Goal: Task Accomplishment & Management: Complete application form

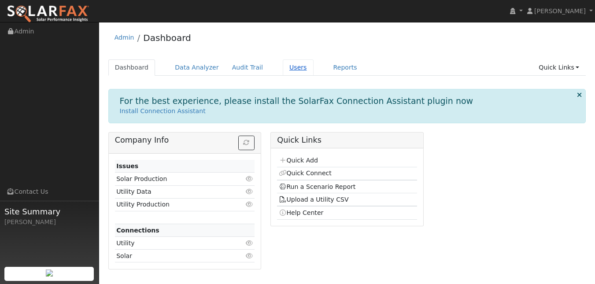
click at [314, 76] on link "Users" at bounding box center [298, 67] width 31 height 16
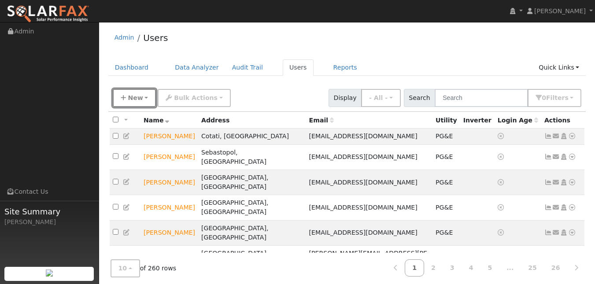
click at [143, 101] on span "New" at bounding box center [135, 97] width 15 height 7
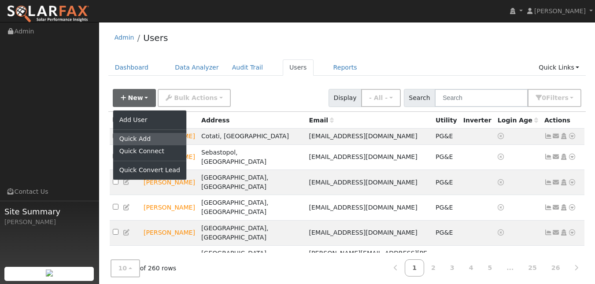
click at [142, 145] on link "Quick Add" at bounding box center [149, 139] width 73 height 12
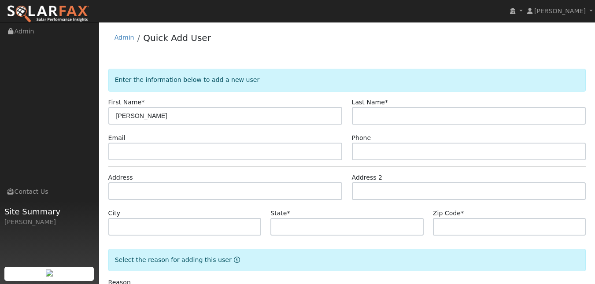
type input "[PERSON_NAME]"
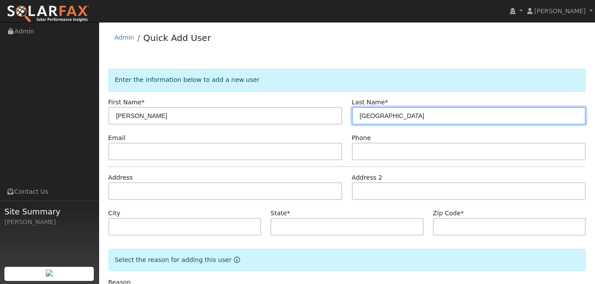
type input "[GEOGRAPHIC_DATA]"
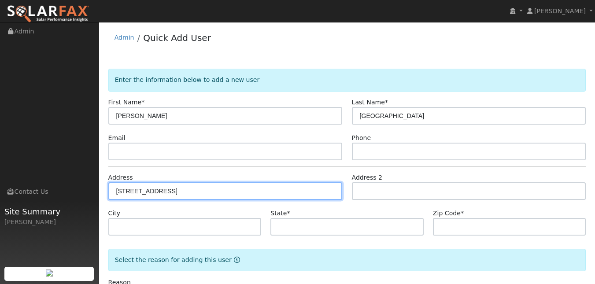
type input "[GEOGRAPHIC_DATA]"
type input "Graton"
type input "CA"
type input "95444"
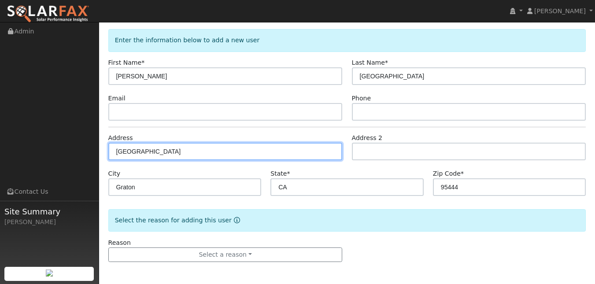
scroll to position [78, 0]
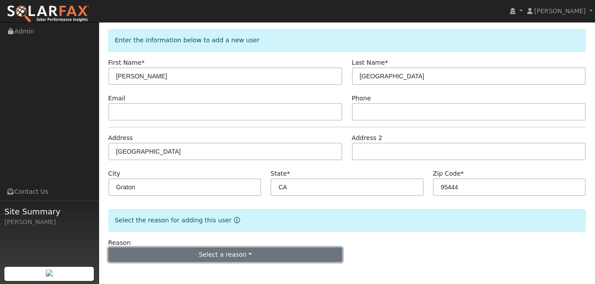
click at [254, 257] on button "Select a reason" at bounding box center [225, 255] width 234 height 15
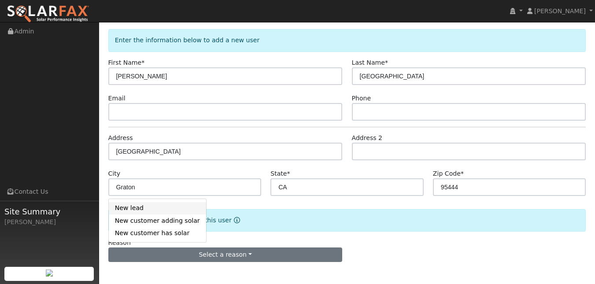
click at [162, 202] on link "New lead" at bounding box center [157, 208] width 97 height 12
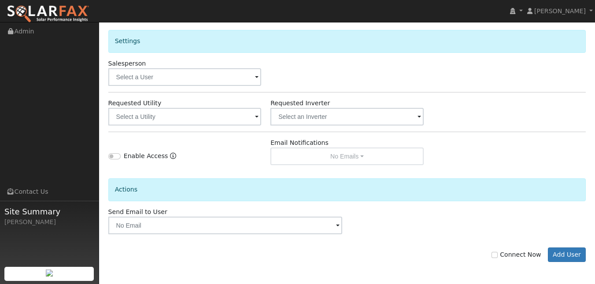
scroll to position [354, 0]
click at [210, 108] on input "text" at bounding box center [184, 117] width 153 height 18
click at [206, 108] on input "text" at bounding box center [184, 117] width 153 height 18
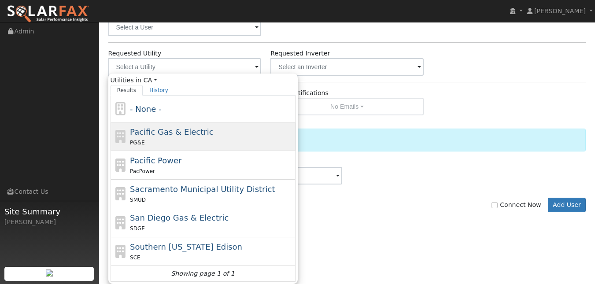
click at [170, 137] on span "Pacific Gas & Electric" at bounding box center [171, 131] width 83 height 9
type input "Pacific Gas & Electric"
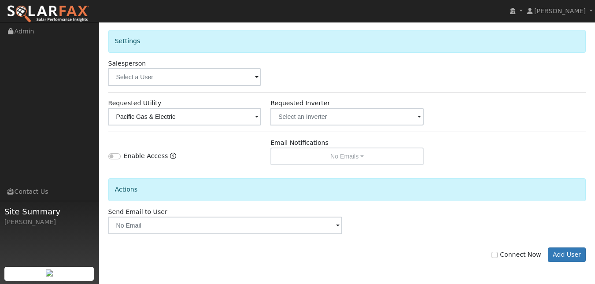
click at [233, 165] on div "Actions" at bounding box center [347, 186] width 487 height 42
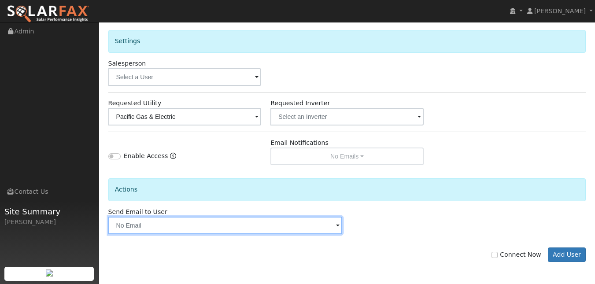
click at [198, 217] on input "text" at bounding box center [225, 226] width 234 height 18
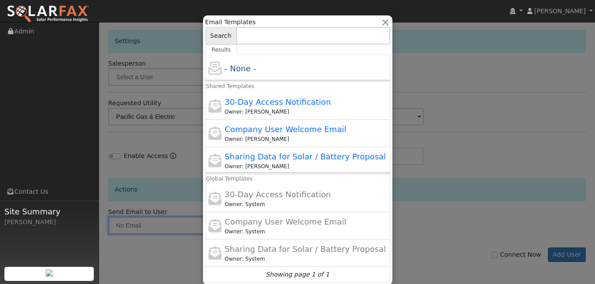
click at [193, 193] on div at bounding box center [297, 142] width 595 height 284
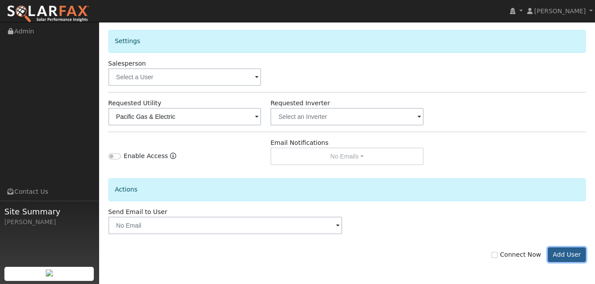
click at [563, 249] on button "Add User" at bounding box center [567, 255] width 38 height 15
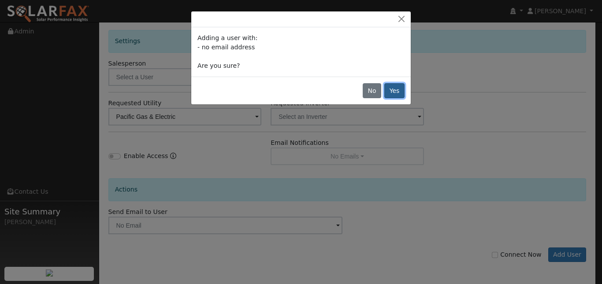
click at [388, 98] on button "Yes" at bounding box center [394, 90] width 20 height 15
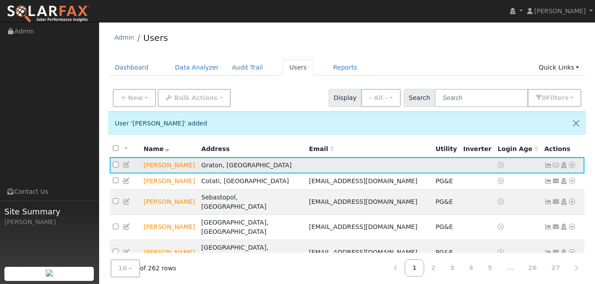
click at [130, 174] on td at bounding box center [125, 165] width 31 height 16
click at [128, 168] on icon at bounding box center [127, 165] width 8 height 6
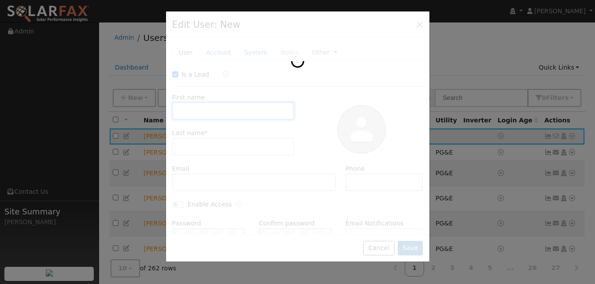
checkbox input "true"
type input "[PERSON_NAME]"
type input "[GEOGRAPHIC_DATA]"
type input "Pacific Gas & Electric"
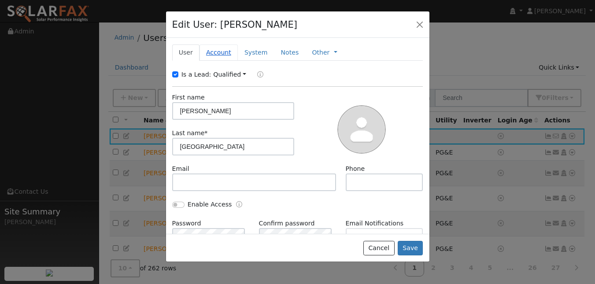
click at [234, 61] on link "Account" at bounding box center [219, 52] width 38 height 16
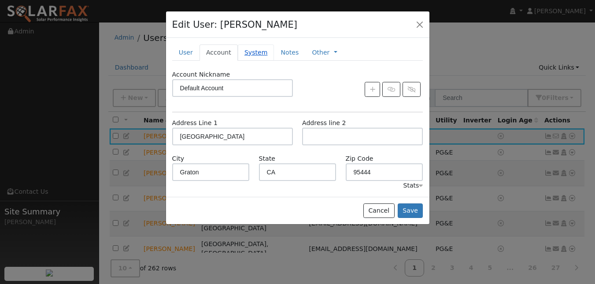
click at [274, 61] on link "System" at bounding box center [256, 52] width 37 height 16
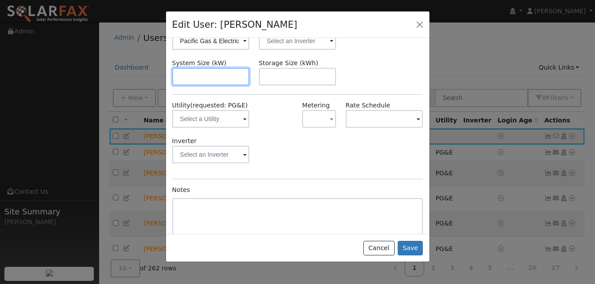
scroll to position [83, 0]
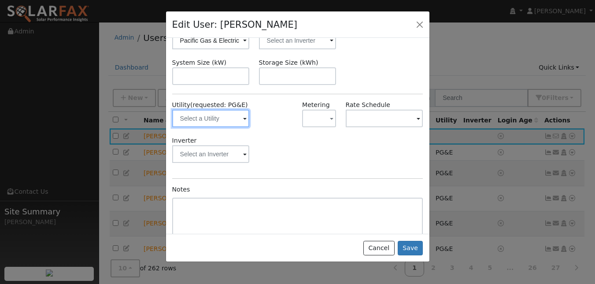
click at [224, 127] on input "text" at bounding box center [211, 119] width 78 height 18
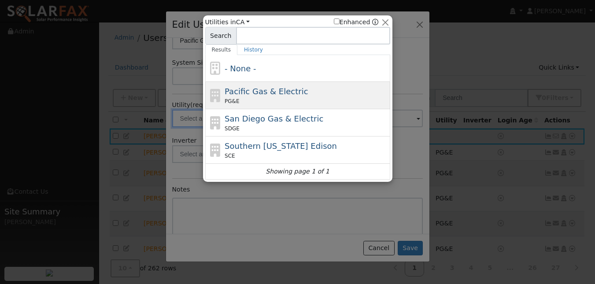
click at [239, 93] on span "Pacific Gas & Electric" at bounding box center [266, 91] width 83 height 9
type input "PG&E"
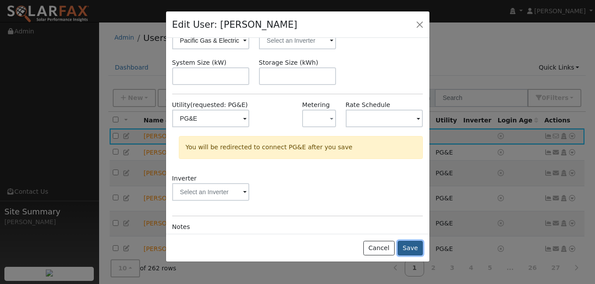
click at [407, 256] on button "Save" at bounding box center [411, 248] width 26 height 15
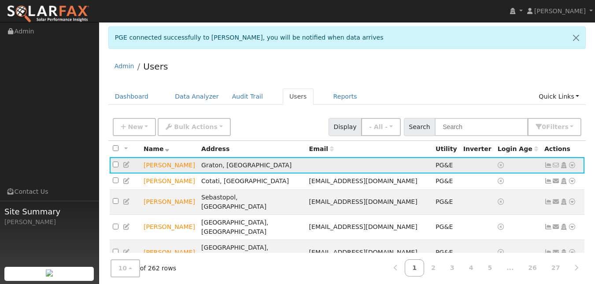
click at [126, 168] on icon at bounding box center [127, 165] width 8 height 6
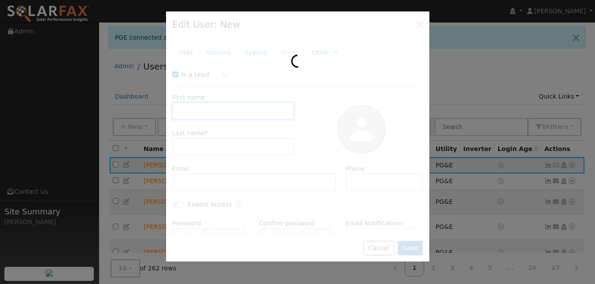
checkbox input "true"
type input "[PERSON_NAME]"
type input "[GEOGRAPHIC_DATA]"
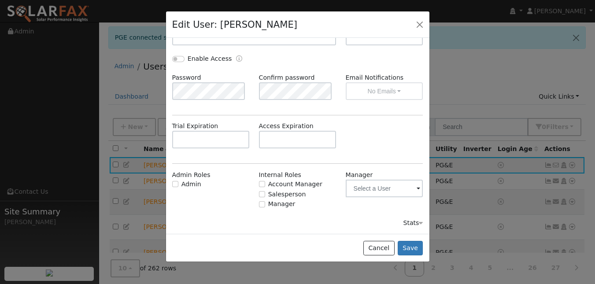
scroll to position [153, 0]
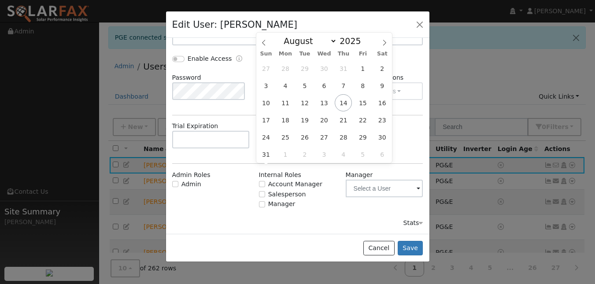
click at [311, 148] on input "text" at bounding box center [298, 140] width 78 height 18
click at [361, 131] on span "29" at bounding box center [362, 137] width 17 height 17
type input "[DATE]"
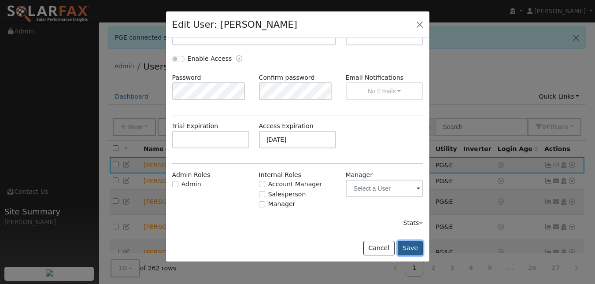
click at [399, 256] on button "Save" at bounding box center [411, 248] width 26 height 15
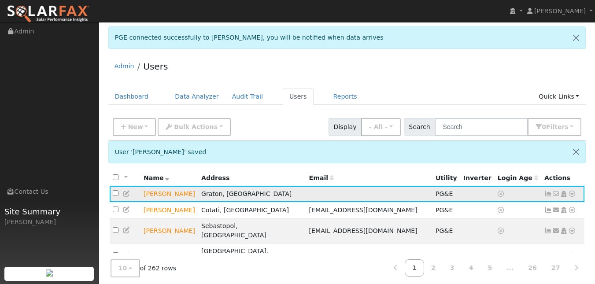
click at [568, 197] on icon at bounding box center [572, 194] width 8 height 6
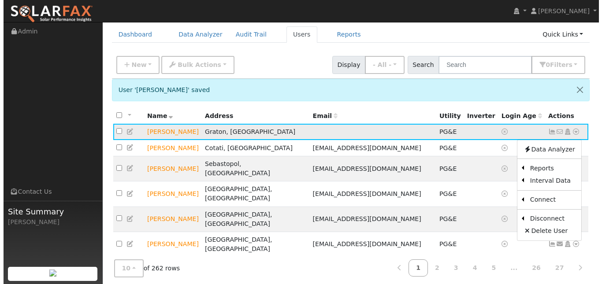
scroll to position [63, 0]
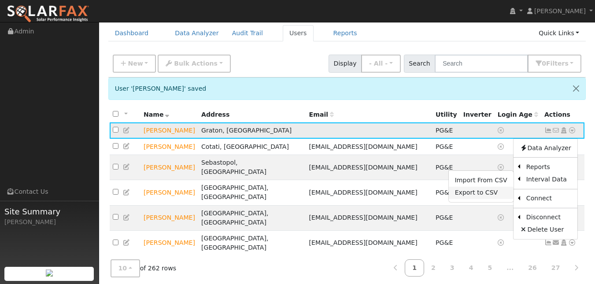
click at [477, 199] on link "Export to CSV" at bounding box center [481, 193] width 65 height 12
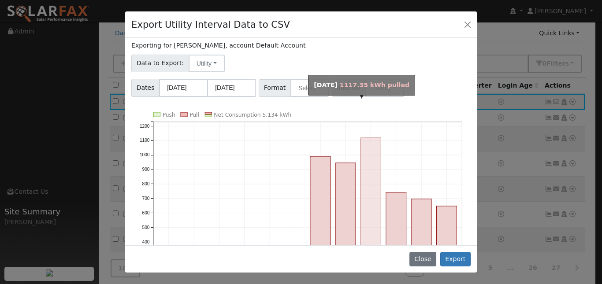
scroll to position [32, 0]
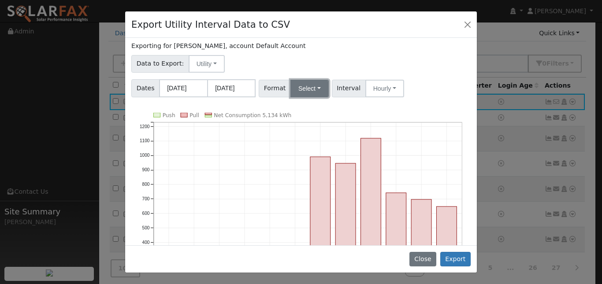
click at [315, 97] on button "Select" at bounding box center [309, 89] width 38 height 18
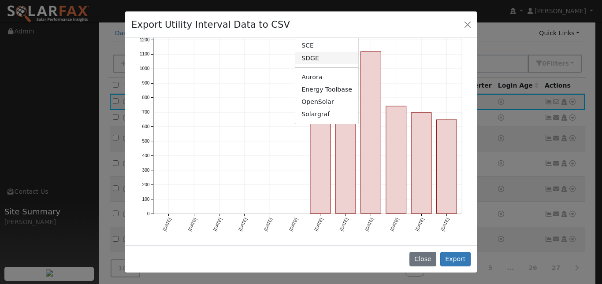
scroll to position [125, 0]
click at [337, 121] on link "Solargraf" at bounding box center [326, 114] width 63 height 12
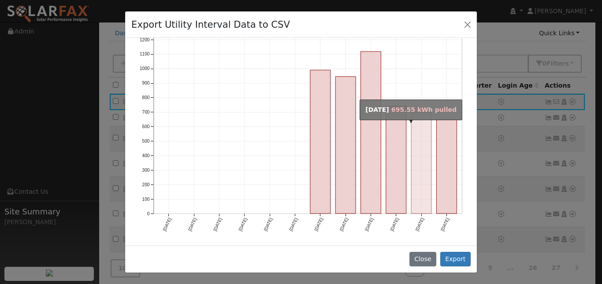
scroll to position [0, 0]
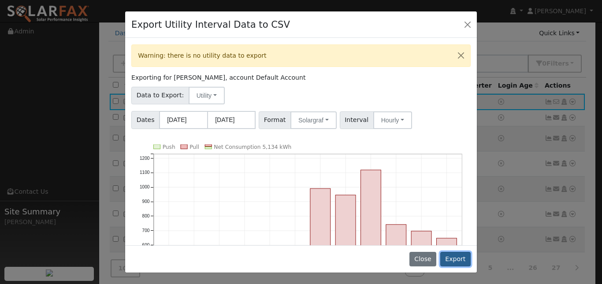
click at [454, 255] on button "Export" at bounding box center [455, 259] width 30 height 15
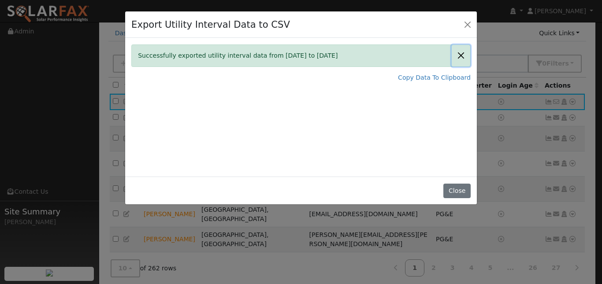
click at [460, 64] on button "Close" at bounding box center [461, 56] width 19 height 22
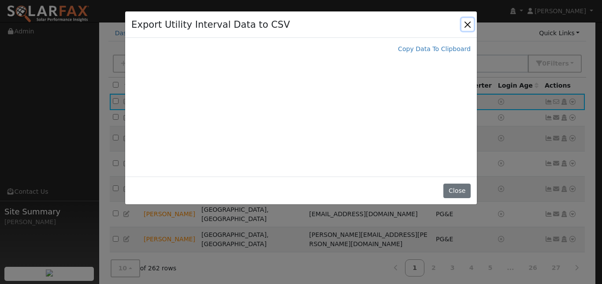
click at [464, 30] on button "Close" at bounding box center [467, 24] width 12 height 12
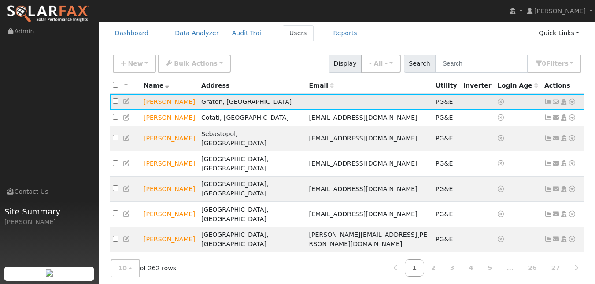
click at [568, 105] on icon at bounding box center [572, 102] width 8 height 6
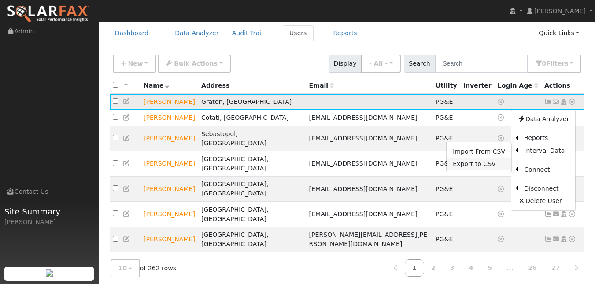
click at [465, 170] on link "Export to CSV" at bounding box center [479, 164] width 65 height 12
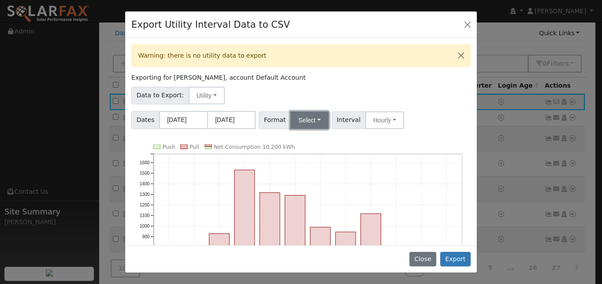
click at [329, 129] on button "Select" at bounding box center [309, 120] width 38 height 18
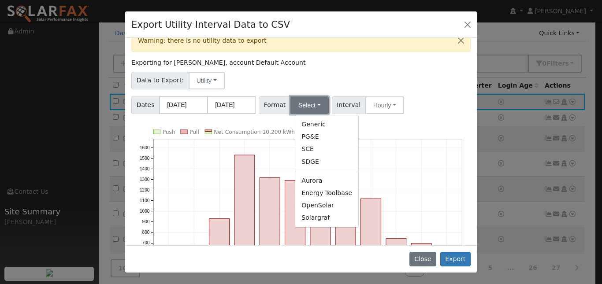
scroll to position [15, 0]
click at [465, 29] on button "Close" at bounding box center [467, 24] width 12 height 12
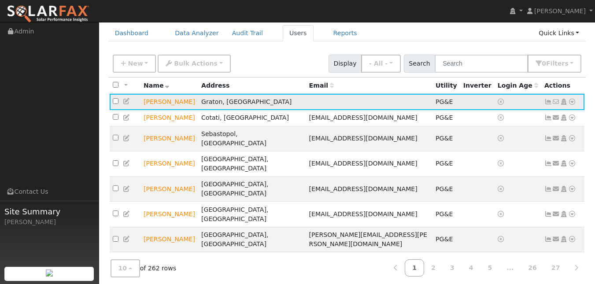
click at [570, 105] on icon at bounding box center [572, 102] width 8 height 6
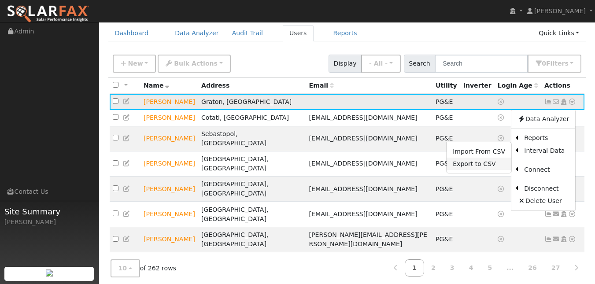
click at [449, 170] on link "Export to CSV" at bounding box center [479, 164] width 65 height 12
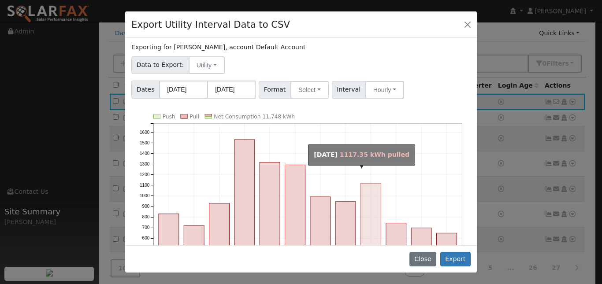
scroll to position [0, 0]
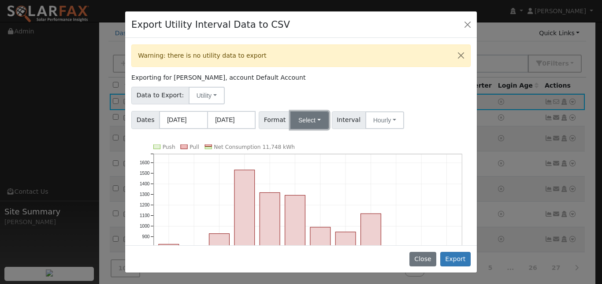
click at [324, 129] on button "Select" at bounding box center [309, 120] width 38 height 18
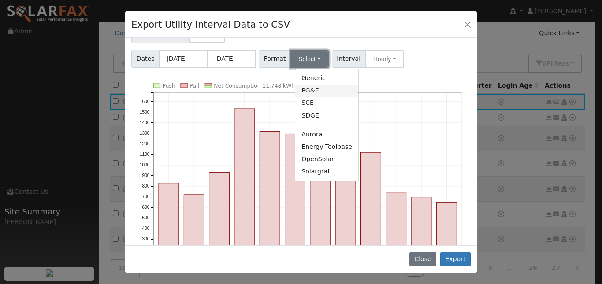
scroll to position [62, 0]
click at [327, 178] on link "Solargraf" at bounding box center [326, 171] width 63 height 12
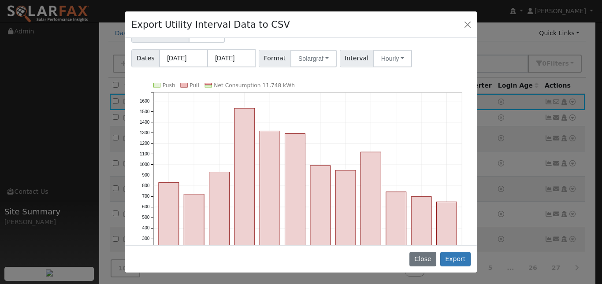
click at [408, 104] on div "Warning: there is no utility data to export Exporting for [PERSON_NAME], accoun…" at bounding box center [301, 141] width 352 height 207
click at [452, 252] on button "Export" at bounding box center [455, 259] width 30 height 15
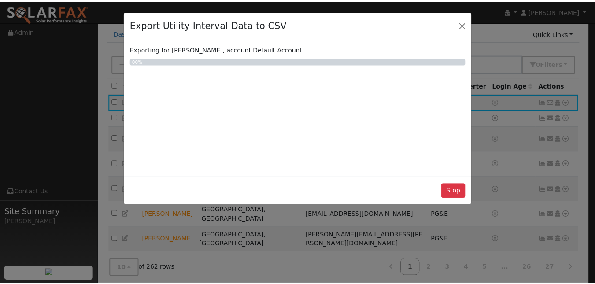
scroll to position [0, 0]
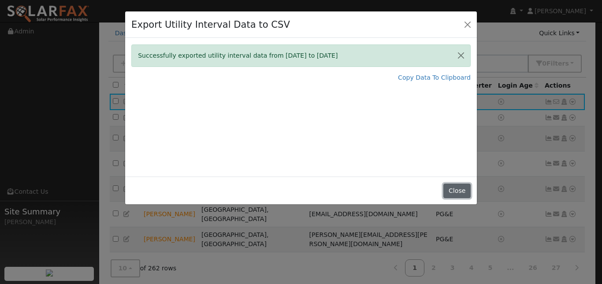
click at [450, 199] on button "Close" at bounding box center [456, 191] width 27 height 15
